Goal: Transaction & Acquisition: Purchase product/service

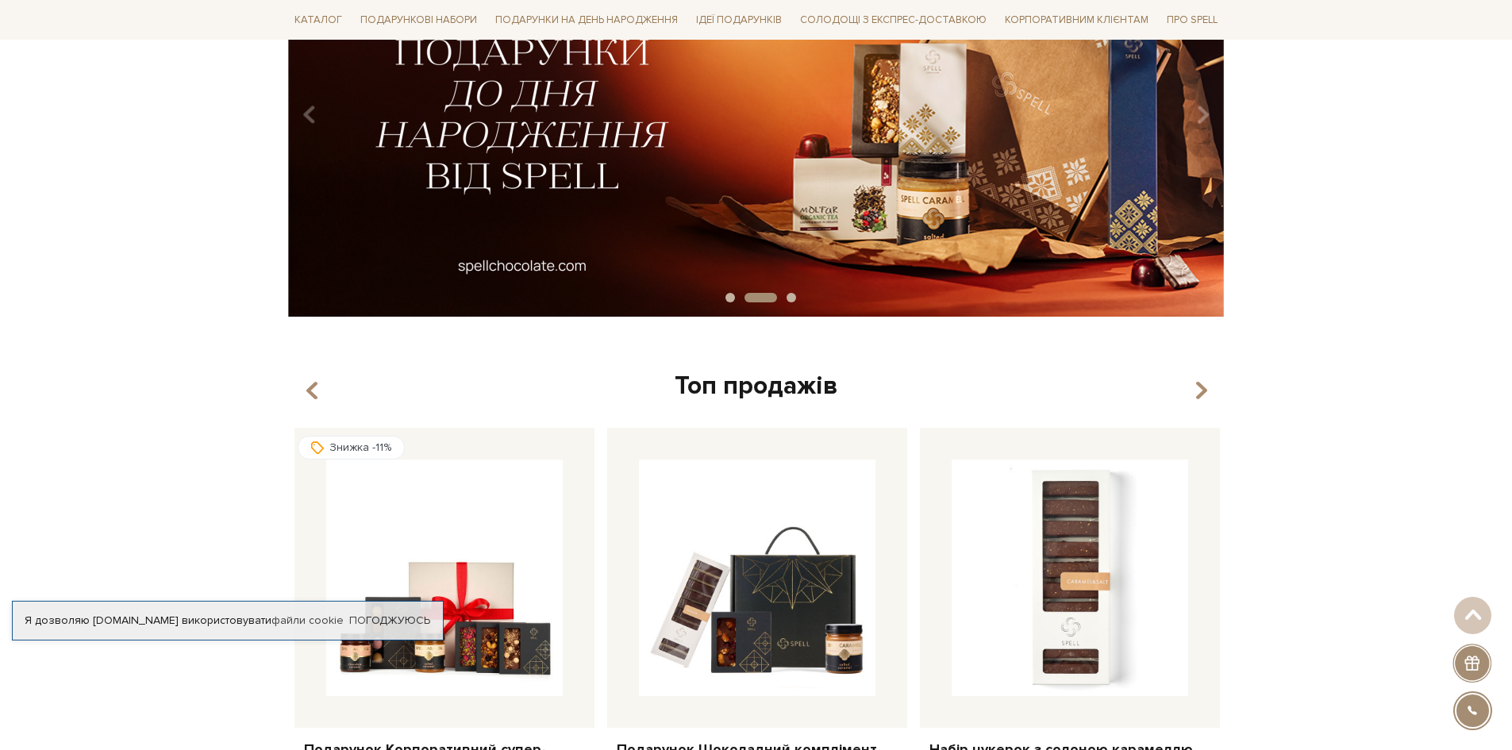
scroll to position [79, 0]
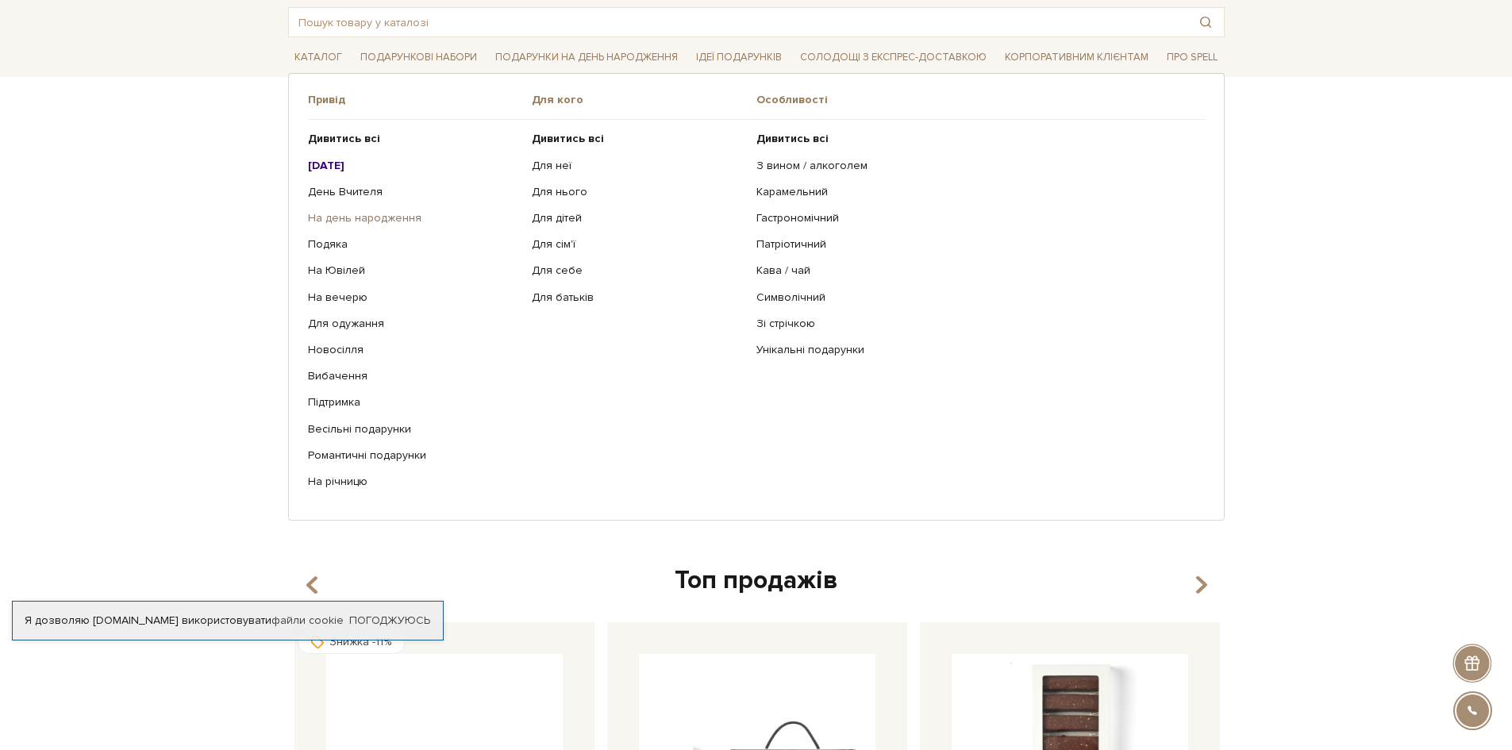
click at [413, 221] on link "На день народження" at bounding box center [414, 218] width 213 height 14
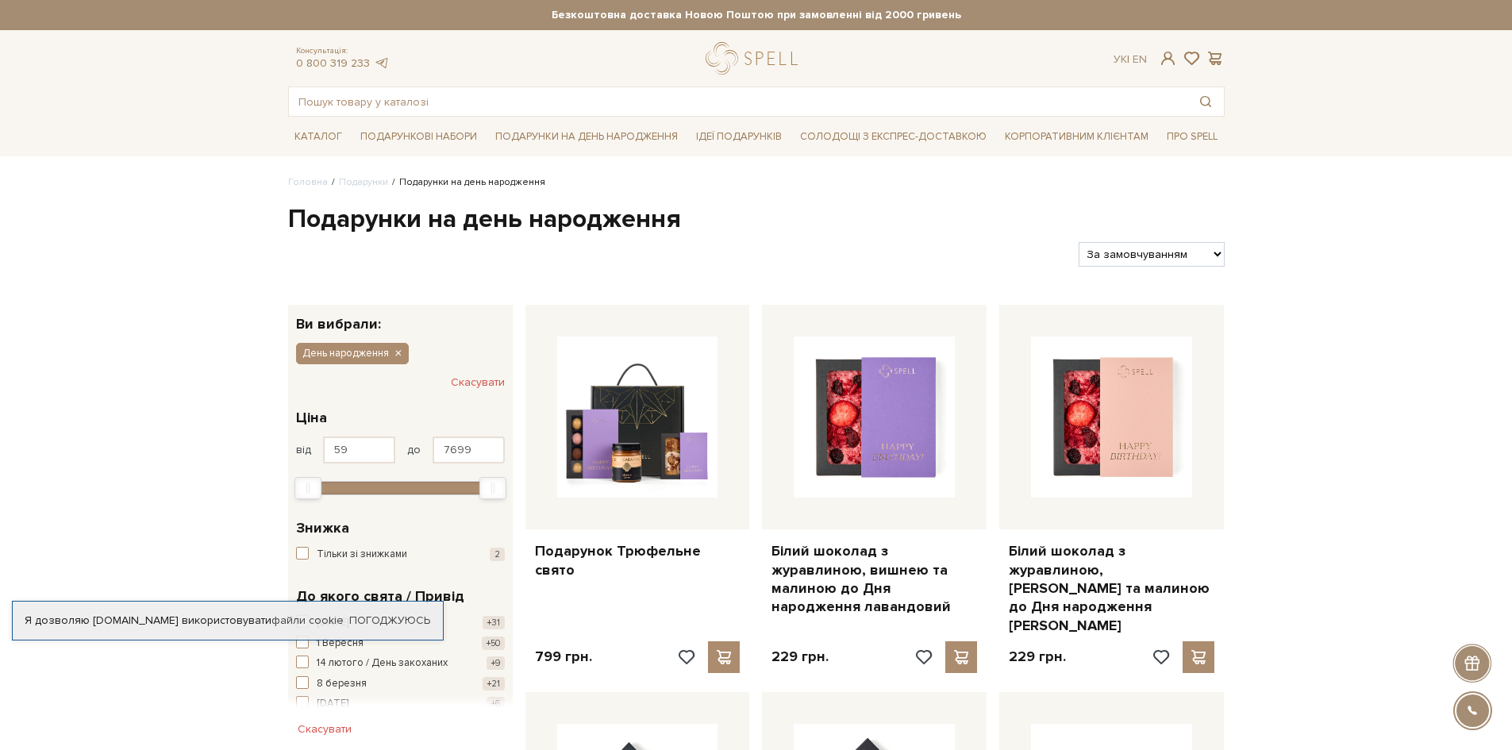
click at [1173, 263] on select "За замовчуванням За Ціною (зростання) За Ціною (зменшення) Новинки За популярні…" at bounding box center [1151, 254] width 145 height 25
select select "https://spellchocolate.com/podarunki/den-narodzhennja?sort=p.price&order=ASC"
click at [1079, 242] on select "За замовчуванням За Ціною (зростання) За Ціною (зменшення) Новинки За популярні…" at bounding box center [1151, 254] width 145 height 25
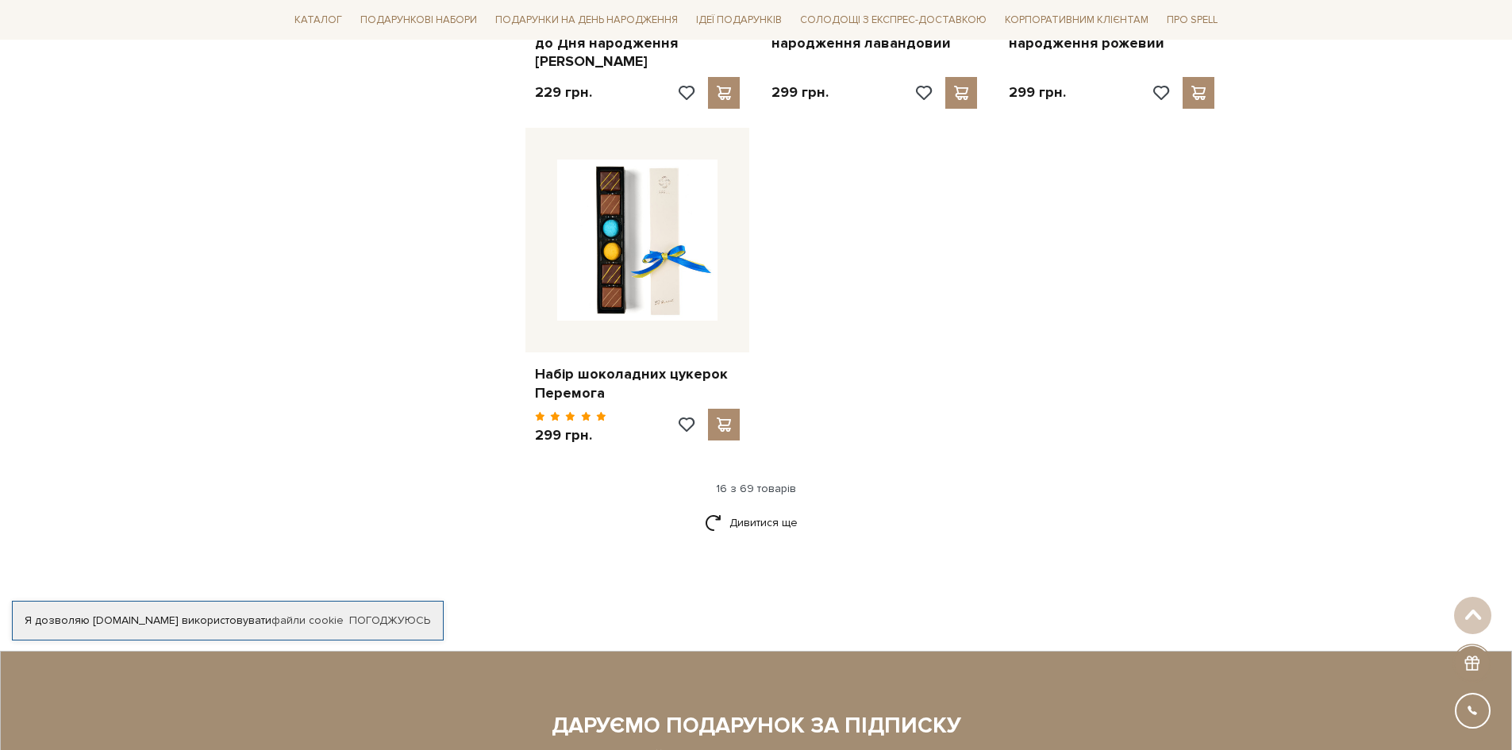
scroll to position [1985, 0]
click at [751, 508] on link "Дивитися ще" at bounding box center [756, 522] width 103 height 28
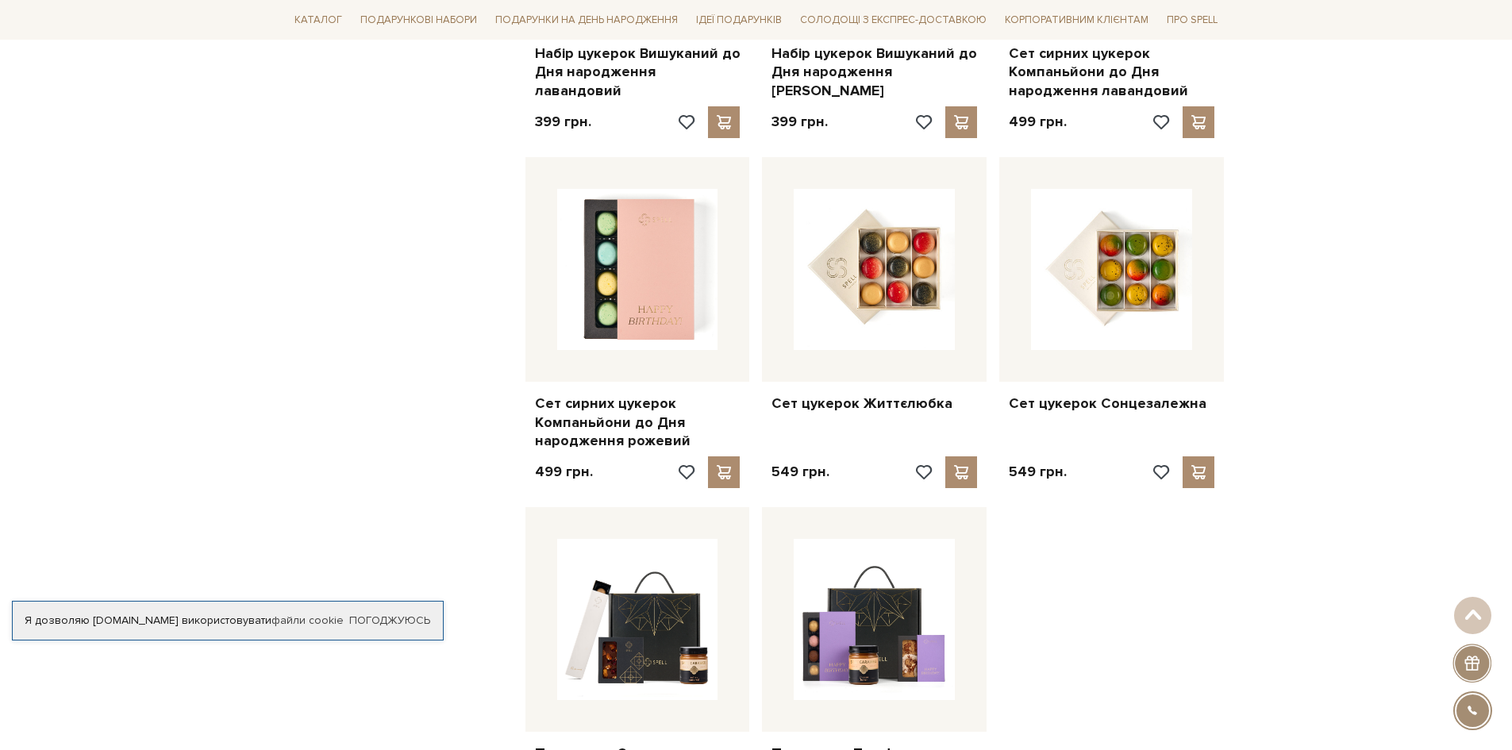
scroll to position [3334, 0]
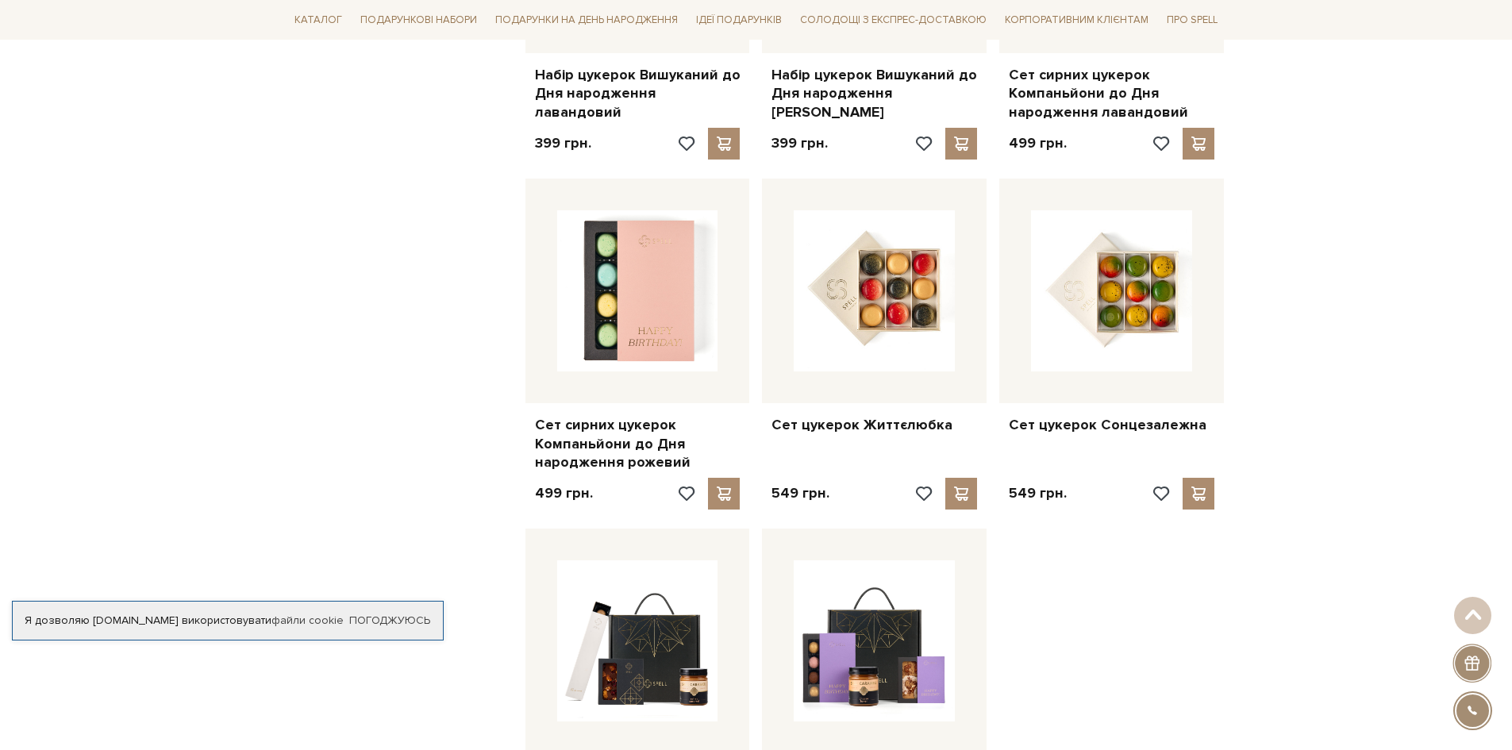
drag, startPoint x: 895, startPoint y: 383, endPoint x: 1430, endPoint y: 410, distance: 535.7
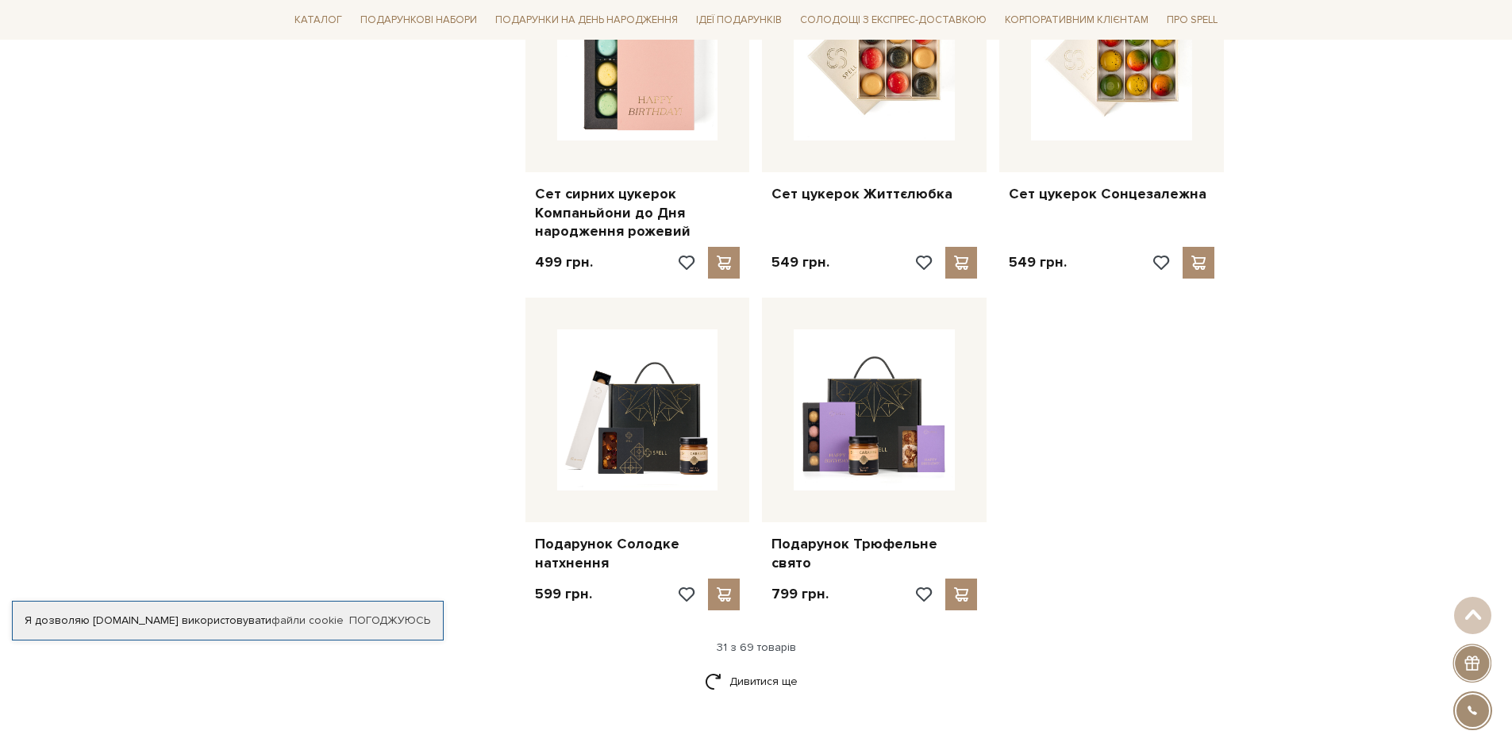
scroll to position [3572, 0]
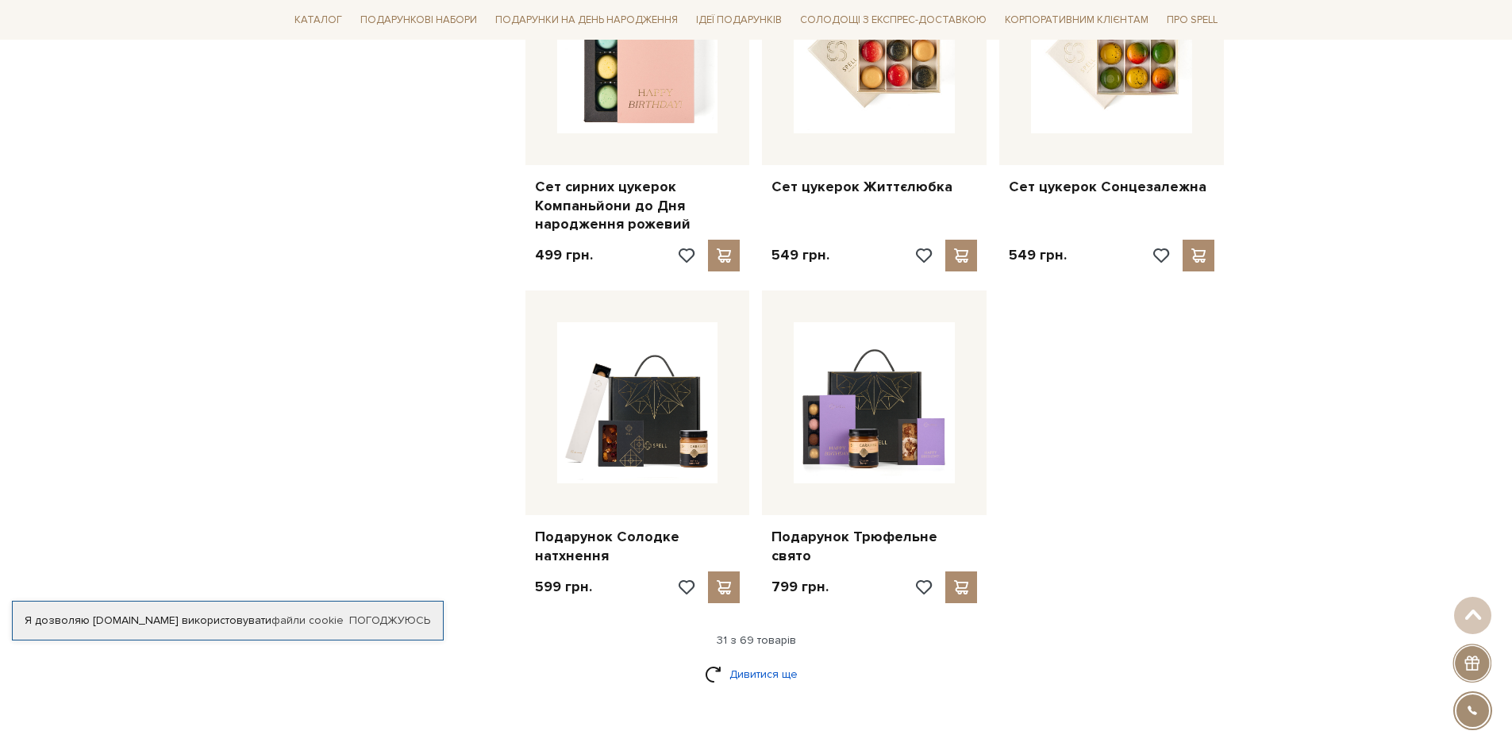
click at [771, 660] on link "Дивитися ще" at bounding box center [756, 674] width 103 height 28
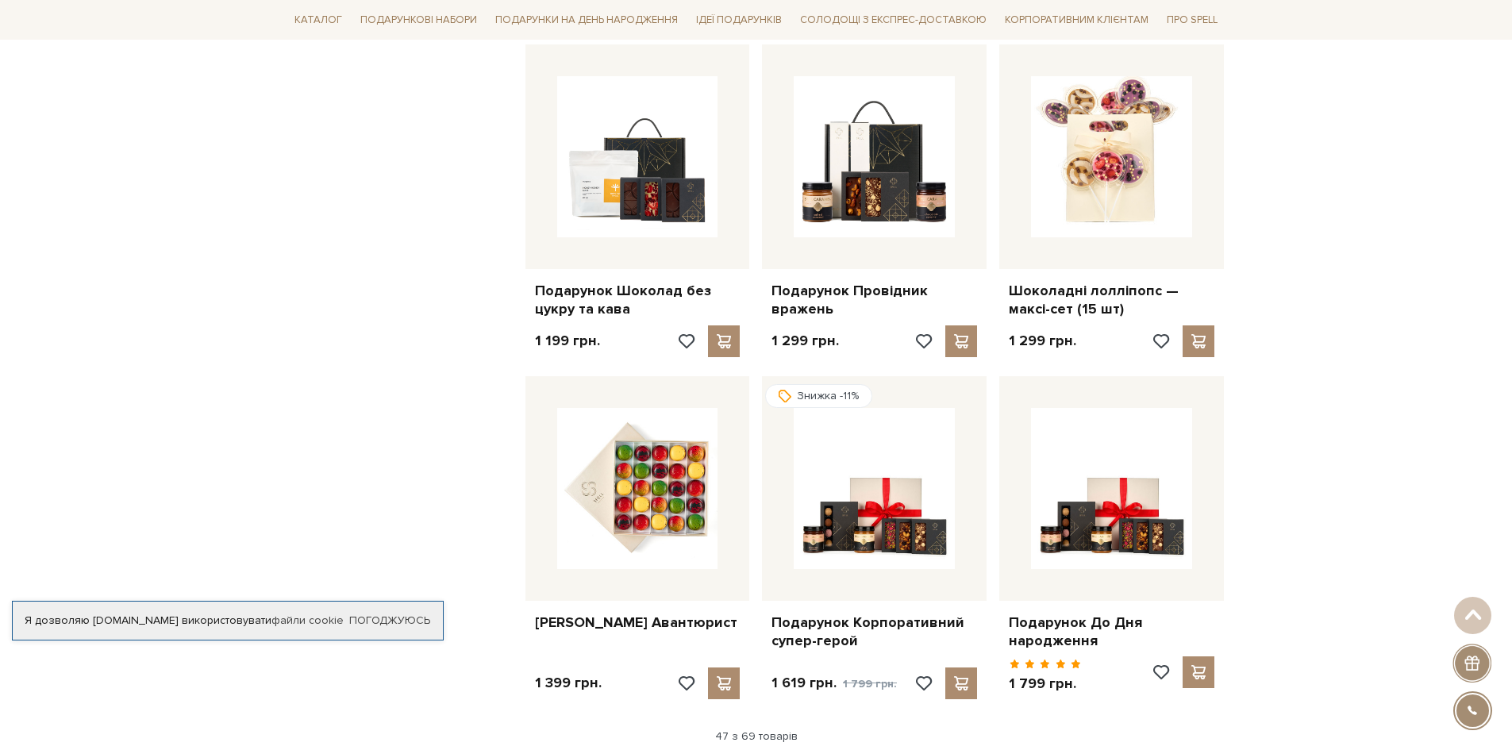
scroll to position [5160, 0]
